Goal: Find specific page/section: Find specific page/section

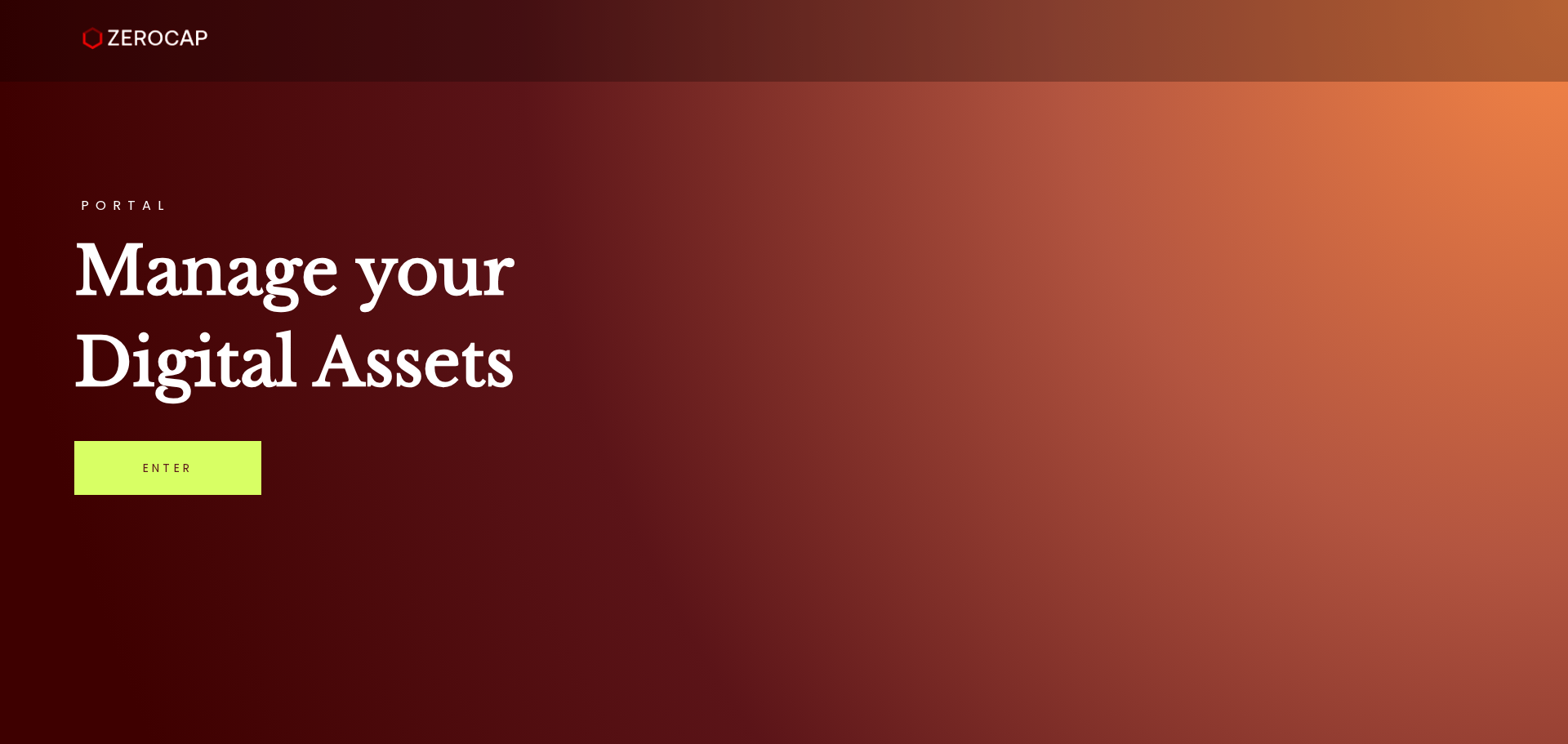
click at [188, 507] on div "PORTAL Manage your Digital Assets Enter" at bounding box center [784, 372] width 1568 height 744
click at [212, 479] on link "Enter" at bounding box center [167, 468] width 187 height 54
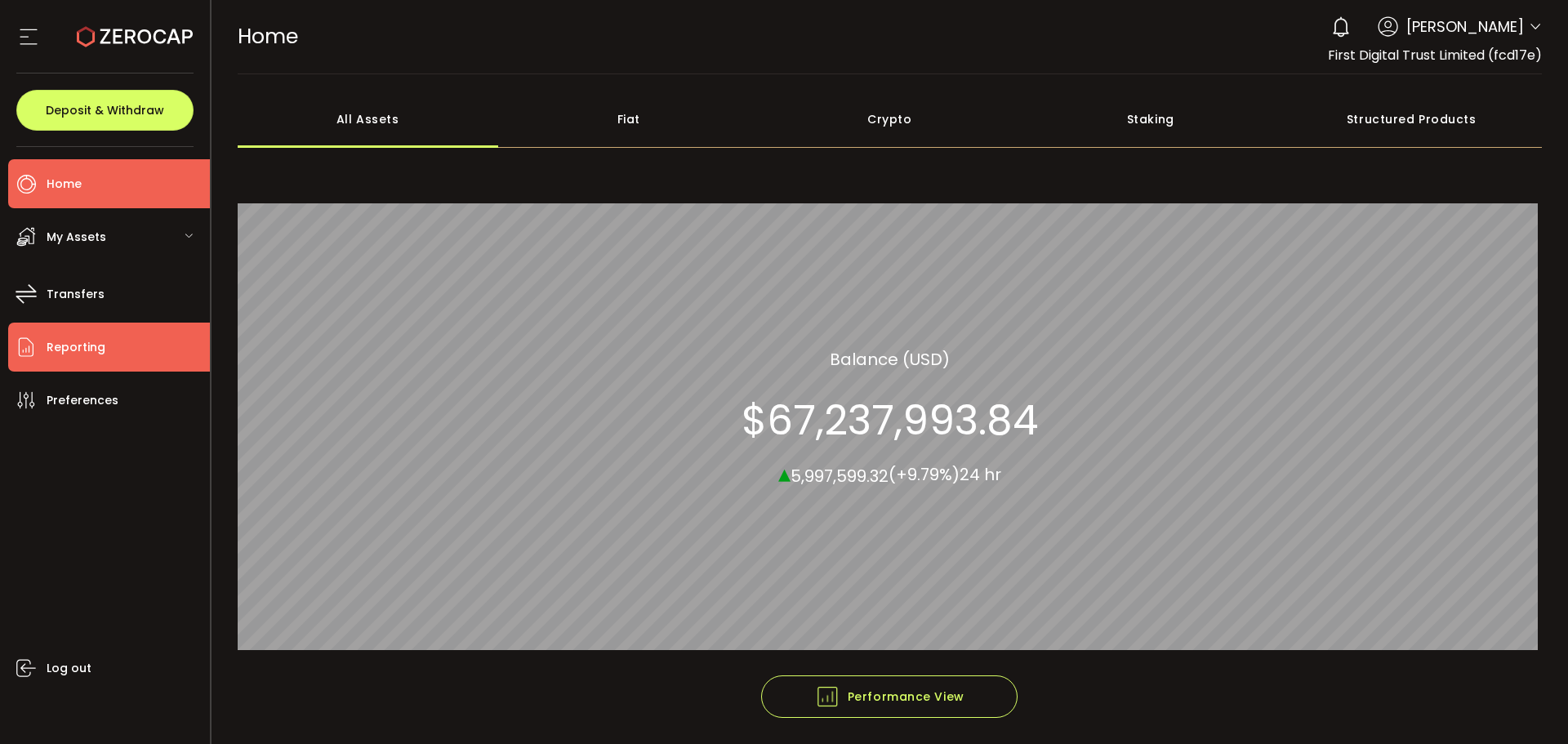
click at [107, 338] on li "Reporting" at bounding box center [109, 347] width 202 height 49
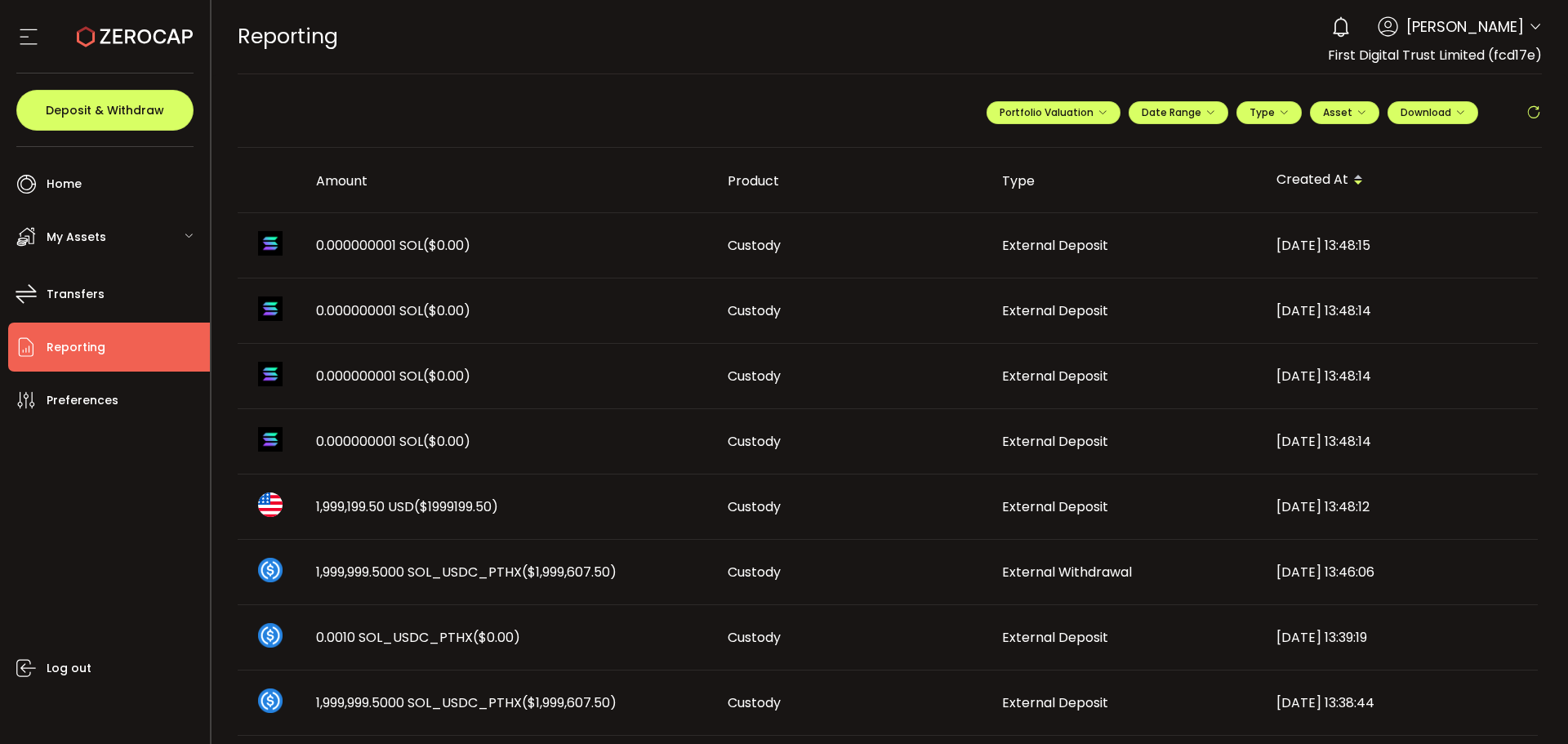
click at [780, 521] on td "Custody" at bounding box center [851, 507] width 274 height 65
